Goal: Information Seeking & Learning: Learn about a topic

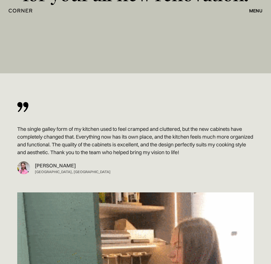
scroll to position [6444, 0]
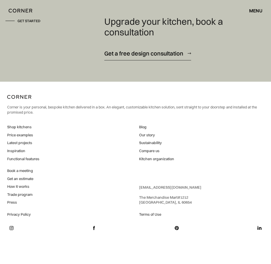
drag, startPoint x: 14, startPoint y: 93, endPoint x: 30, endPoint y: 231, distance: 139.6
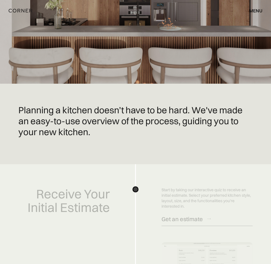
scroll to position [86, 0]
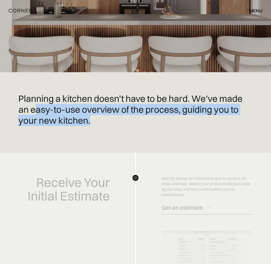
drag, startPoint x: 36, startPoint y: 107, endPoint x: 150, endPoint y: 119, distance: 113.9
click at [150, 119] on h1 "Planning a kitchen doesn’t have to be hard. We've made an easy-to-use overview …" at bounding box center [135, 109] width 234 height 32
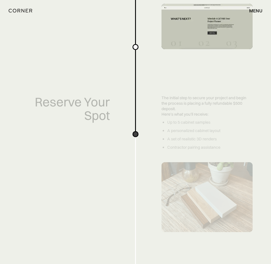
scroll to position [517, 0]
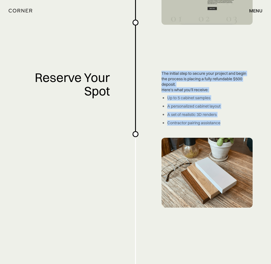
drag, startPoint x: 162, startPoint y: 71, endPoint x: 232, endPoint y: 124, distance: 88.3
click at [232, 124] on div "Planning a kitchen doesn’t have to be hard. We've made an easy-to-use overview …" at bounding box center [135, 217] width 271 height 1468
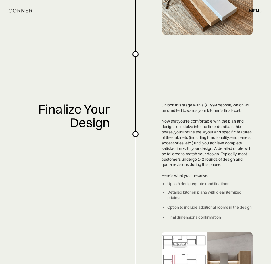
scroll to position [718, 0]
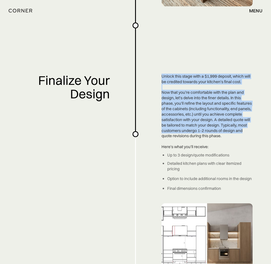
drag, startPoint x: 160, startPoint y: 75, endPoint x: 257, endPoint y: 130, distance: 111.3
click at [257, 130] on div "Planning a kitchen doesn’t have to be hard. We've made an easy-to-use overview …" at bounding box center [135, 16] width 271 height 1468
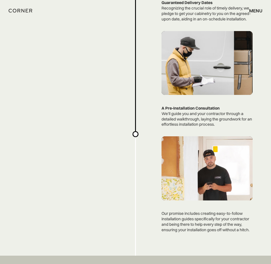
scroll to position [1207, 0]
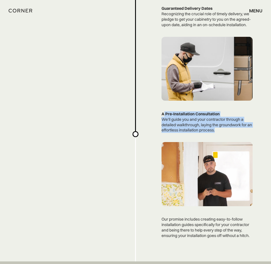
drag, startPoint x: 164, startPoint y: 112, endPoint x: 236, endPoint y: 129, distance: 74.0
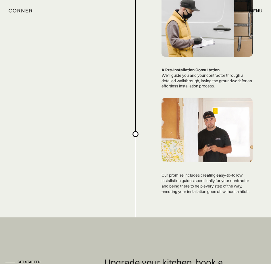
scroll to position [1264, 0]
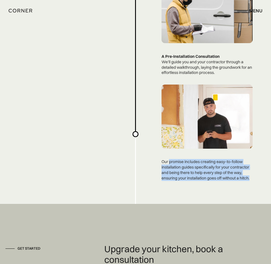
drag, startPoint x: 173, startPoint y: 160, endPoint x: 256, endPoint y: 180, distance: 85.3
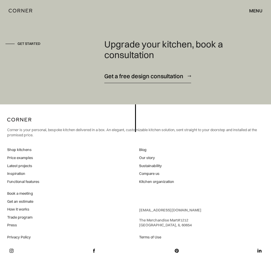
scroll to position [1471, 0]
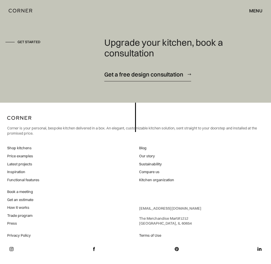
click at [262, 115] on div "Corner is your personal, bespoke kitchen delivered in a box. An elegant, custom…" at bounding box center [135, 126] width 257 height 26
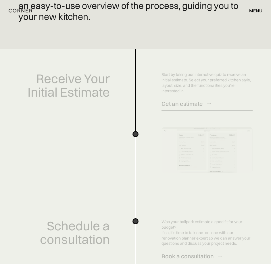
scroll to position [0, 0]
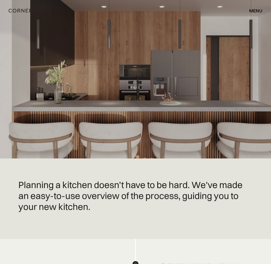
drag, startPoint x: 203, startPoint y: 197, endPoint x: 216, endPoint y: 64, distance: 133.6
click at [246, 9] on div "menu close" at bounding box center [252, 11] width 19 height 10
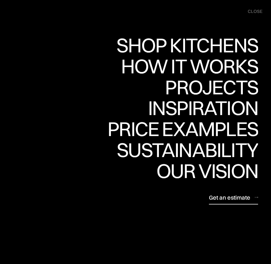
click at [207, 43] on div "Shop Kitchens" at bounding box center [187, 45] width 142 height 20
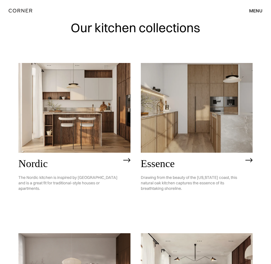
click at [72, 118] on img at bounding box center [74, 108] width 112 height 90
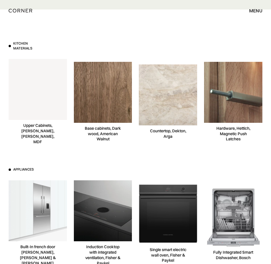
scroll to position [3219, 0]
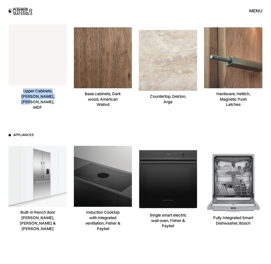
drag, startPoint x: 23, startPoint y: 97, endPoint x: 67, endPoint y: 105, distance: 44.3
click at [67, 105] on div "Upper Cabinets, Niemann, White, MDF" at bounding box center [38, 67] width 58 height 89
click at [67, 105] on div "Kitchen materials Upper Cabinets, Niemann, White, MDF Base cabinets, Dark wood,…" at bounding box center [136, 59] width 254 height 105
drag, startPoint x: 87, startPoint y: 91, endPoint x: 128, endPoint y: 106, distance: 43.7
click at [128, 106] on div "Base cabinets, Dark wood, American Walnut" at bounding box center [103, 67] width 58 height 89
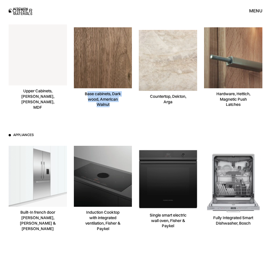
click at [128, 106] on div "Base cabinets, Dark wood, American Walnut" at bounding box center [103, 67] width 58 height 89
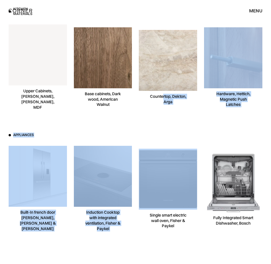
drag, startPoint x: 162, startPoint y: 95, endPoint x: 195, endPoint y: 124, distance: 44.2
click at [195, 124] on div "Kitchen materials Upper Cabinets, Niemann, White, MDF Base cabinets, Dark wood,…" at bounding box center [135, 130] width 271 height 311
click at [196, 124] on div "Kitchen materials Upper Cabinets, Niemann, White, MDF Base cabinets, Dark wood,…" at bounding box center [135, 130] width 271 height 311
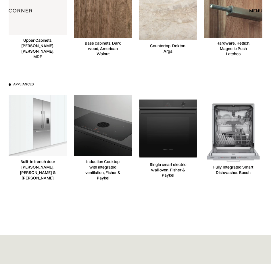
scroll to position [3276, 0]
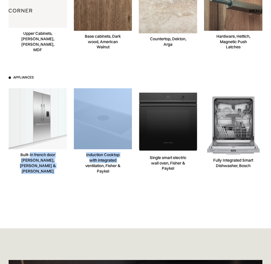
drag, startPoint x: 33, startPoint y: 159, endPoint x: 77, endPoint y: 165, distance: 43.8
click at [77, 165] on div "Appliances Built-In french door fridge, Fisher & Paykel Induction Cooktop with …" at bounding box center [136, 125] width 254 height 100
click at [77, 165] on div "Induction Cooktop with integrated ventilation, Fisher & Paykel" at bounding box center [103, 131] width 58 height 89
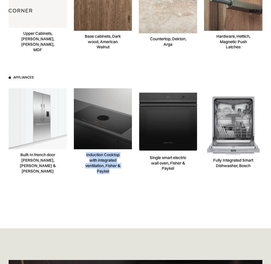
drag, startPoint x: 84, startPoint y: 153, endPoint x: 118, endPoint y: 171, distance: 38.7
click at [118, 171] on div "Induction Cooktop with integrated ventilation, Fisher & Paykel" at bounding box center [102, 163] width 41 height 22
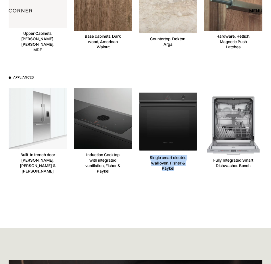
drag, startPoint x: 149, startPoint y: 157, endPoint x: 189, endPoint y: 169, distance: 40.9
click at [189, 169] on div "Single smart electric wall oven, Fisher & Paykel" at bounding box center [167, 163] width 41 height 16
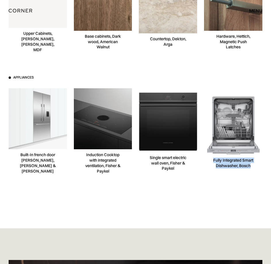
drag, startPoint x: 211, startPoint y: 161, endPoint x: 253, endPoint y: 169, distance: 42.7
click at [253, 169] on div "Fully Integrated Smart Dishwasher, Bosch" at bounding box center [233, 131] width 58 height 89
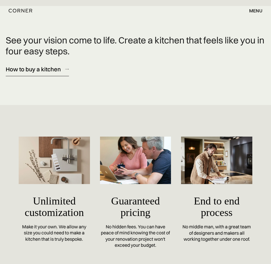
scroll to position [4167, 0]
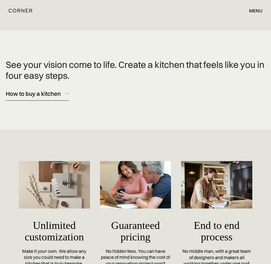
click at [53, 93] on div "How to buy a kitchen" at bounding box center [33, 94] width 55 height 8
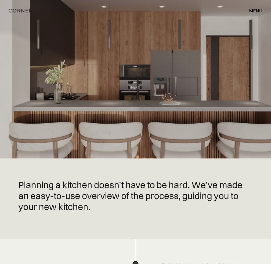
click at [260, 221] on div "Planning a kitchen doesn’t have to be hard. We've made an easy-to-use overview …" at bounding box center [135, 198] width 271 height 80
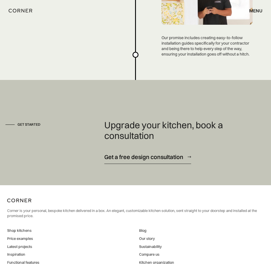
scroll to position [1471, 0]
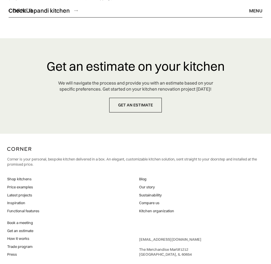
scroll to position [1982, 0]
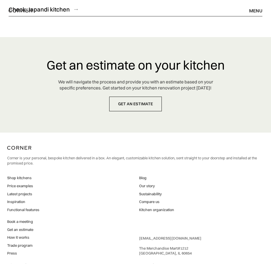
click at [262, 101] on div "Get an estimate on your kitchen We will navigate the process and provide you wi…" at bounding box center [135, 84] width 271 height 95
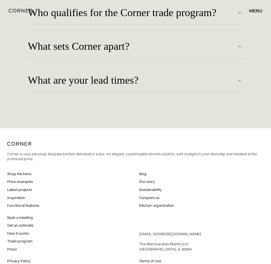
scroll to position [1744, 0]
